Goal: Transaction & Acquisition: Register for event/course

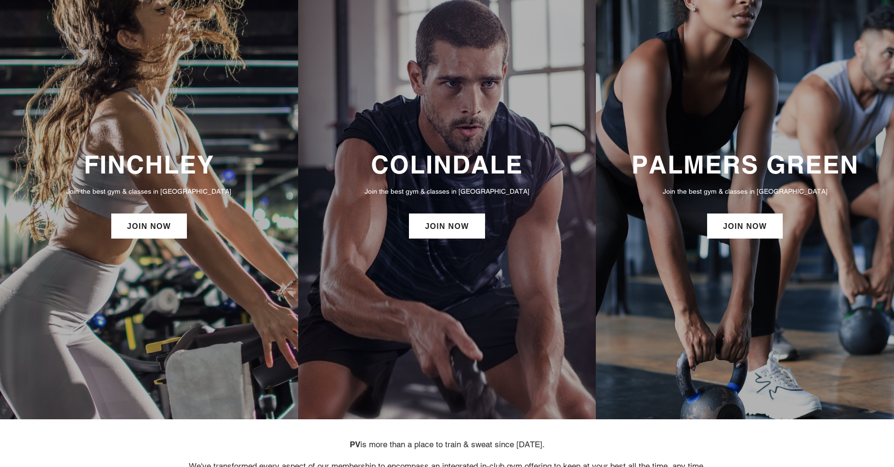
scroll to position [70, 0]
click at [169, 228] on link "JOIN NOW" at bounding box center [149, 225] width 76 height 25
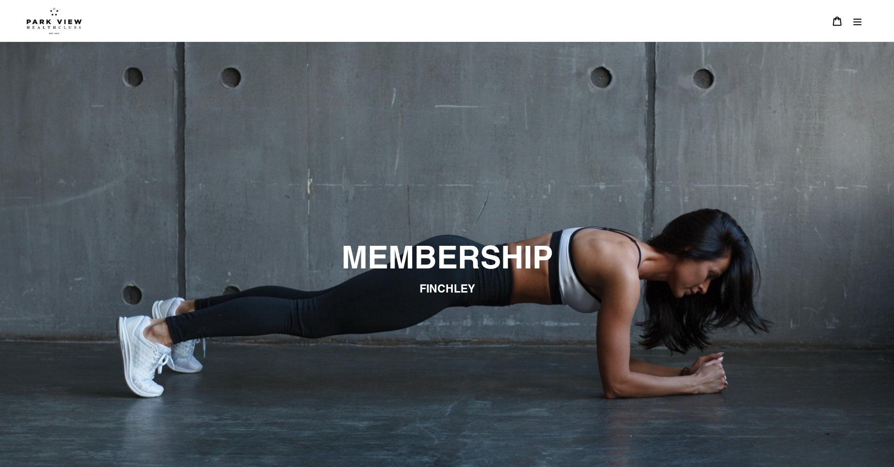
click at [855, 16] on icon "Menu" at bounding box center [857, 21] width 10 height 10
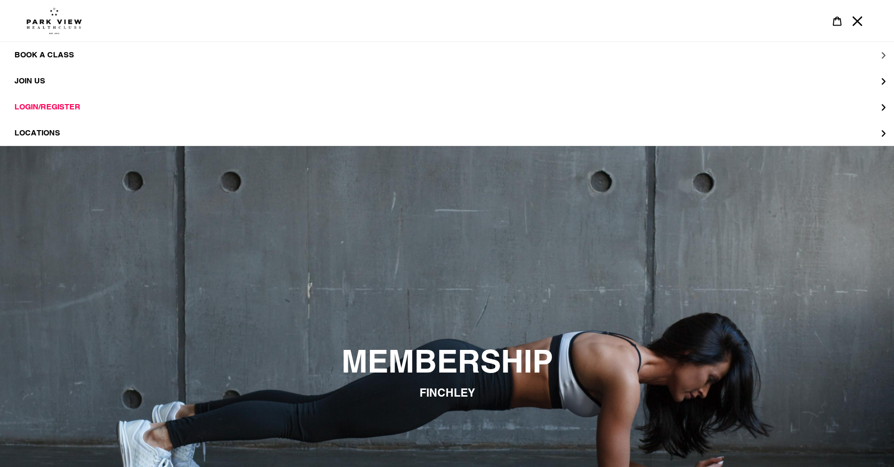
click at [68, 52] on span "BOOK A CLASS" at bounding box center [44, 55] width 60 height 10
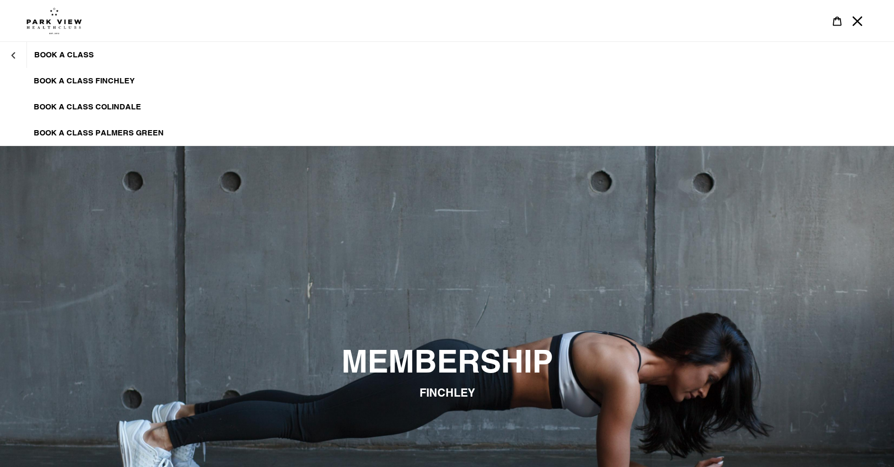
click at [118, 77] on span "BOOK A CLASS FINCHLEY" at bounding box center [84, 81] width 101 height 10
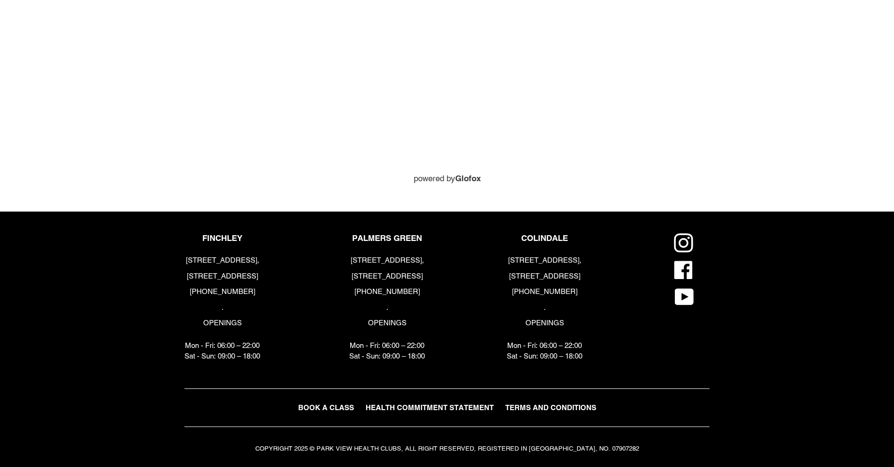
scroll to position [1113, 0]
click at [539, 240] on p "COLINDALE" at bounding box center [545, 238] width 76 height 10
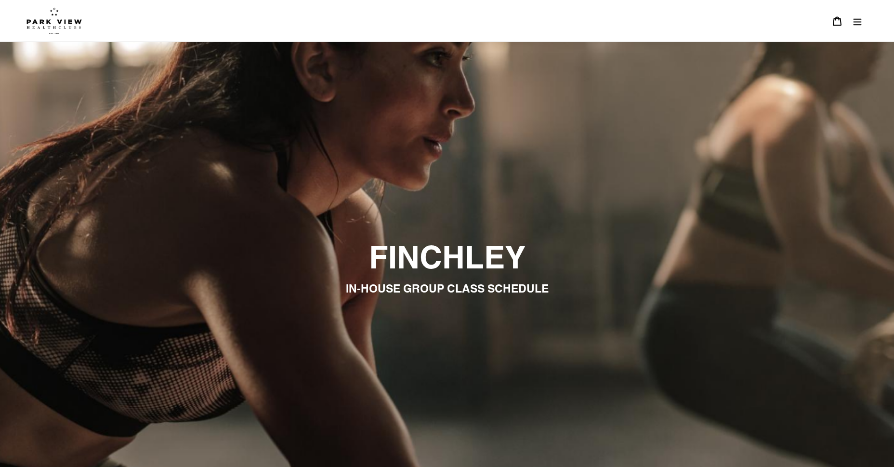
scroll to position [0, 0]
click at [65, 14] on img at bounding box center [53, 20] width 55 height 27
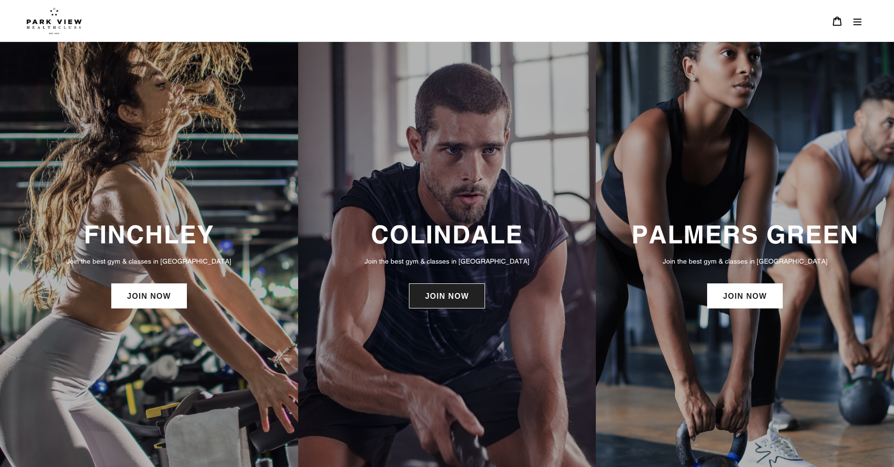
click at [460, 299] on link "JOIN NOW" at bounding box center [447, 295] width 76 height 25
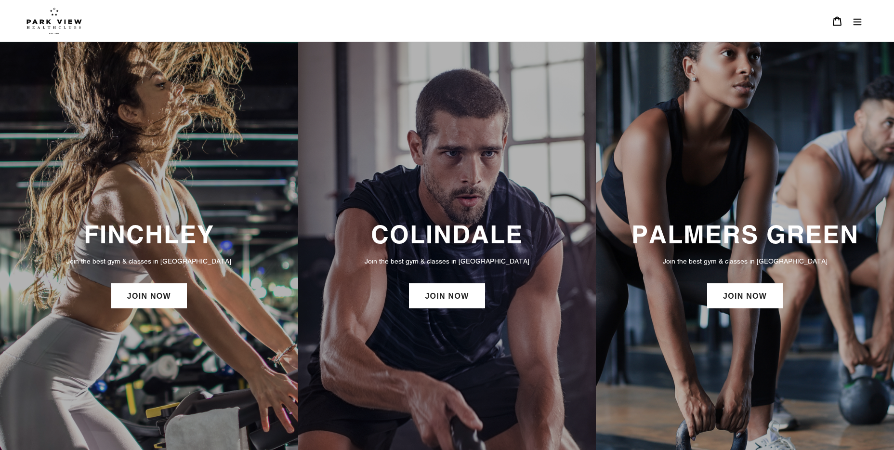
scroll to position [70, 0]
